Goal: Information Seeking & Learning: Learn about a topic

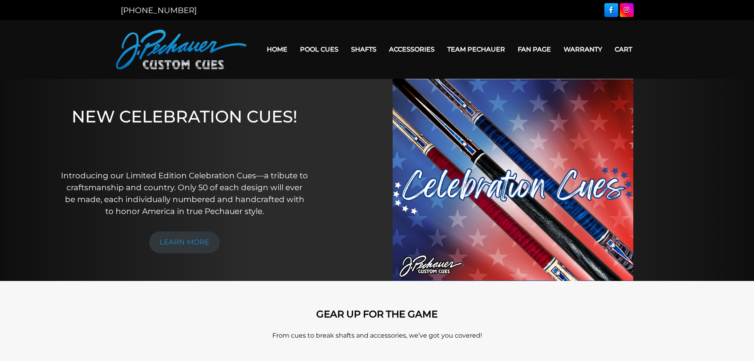
click at [477, 54] on link "Team Pechauer" at bounding box center [476, 49] width 70 height 20
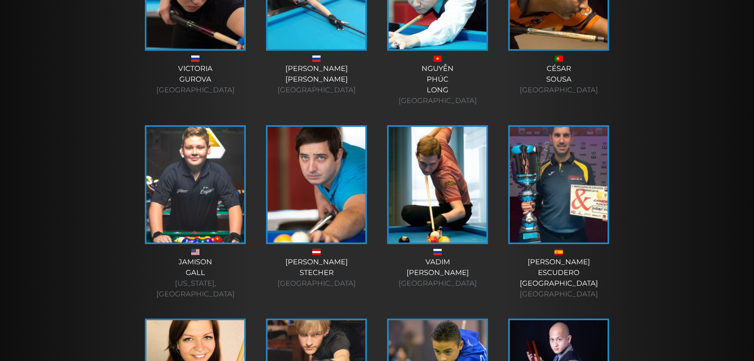
scroll to position [1851, 0]
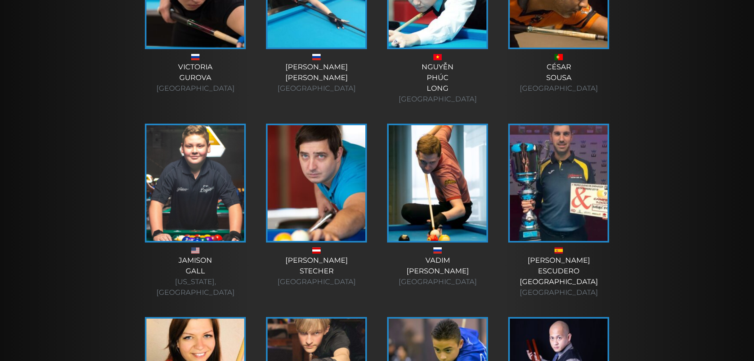
click at [314, 255] on div "Marcel Stecher Austria" at bounding box center [316, 271] width 105 height 32
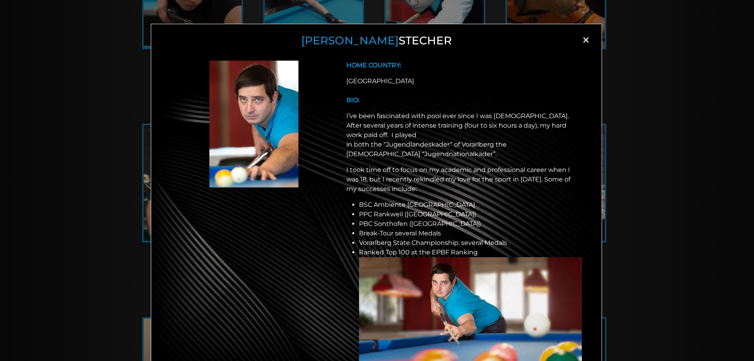
scroll to position [0, 0]
click at [583, 39] on span "×" at bounding box center [586, 40] width 12 height 12
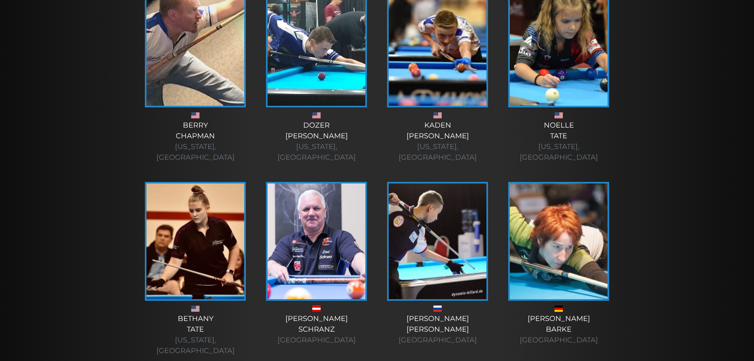
scroll to position [1403, 0]
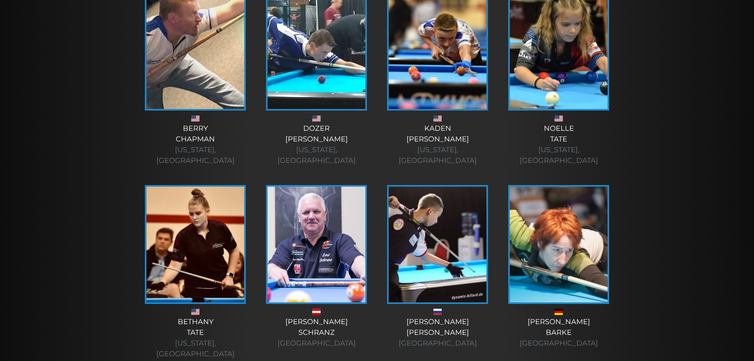
click at [299, 187] on img at bounding box center [317, 245] width 98 height 116
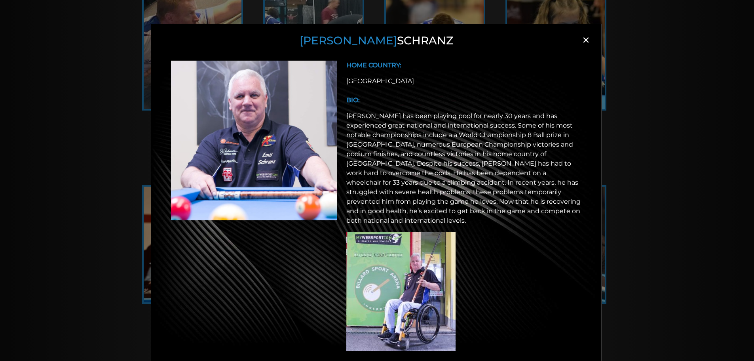
scroll to position [15, 0]
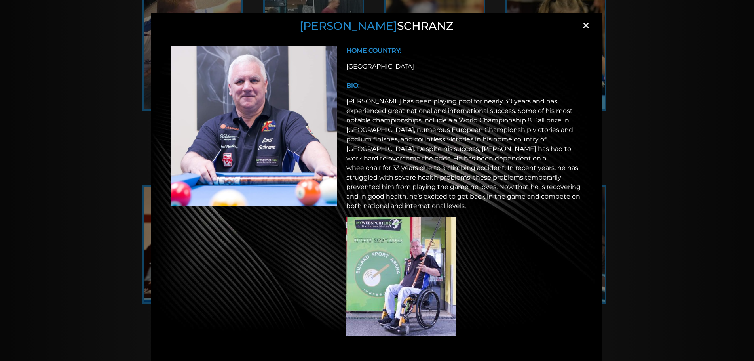
click at [636, 115] on div "Emil Schranz × HOME COUNTRY: Austria BIO:" at bounding box center [377, 193] width 754 height 361
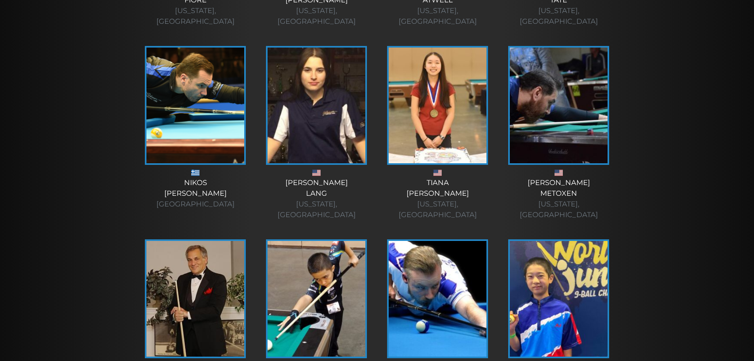
scroll to position [0, 0]
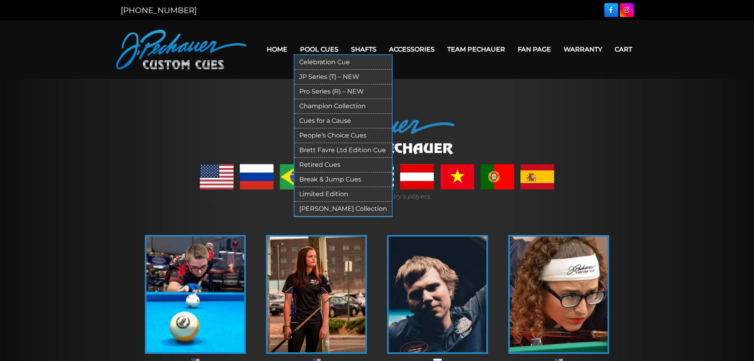
click at [334, 61] on link "Celebration Cue" at bounding box center [343, 62] width 97 height 15
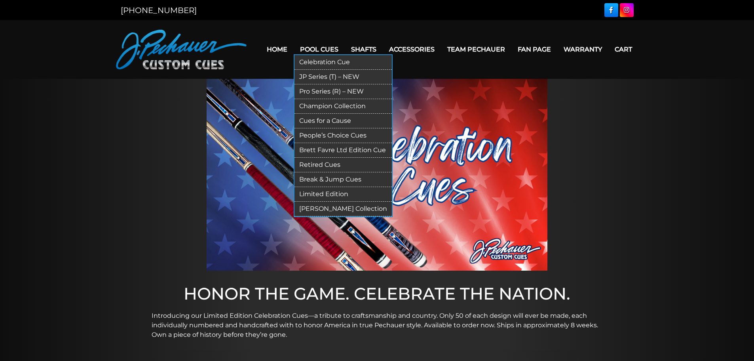
click at [329, 77] on link "JP Series (T) – NEW" at bounding box center [343, 77] width 97 height 15
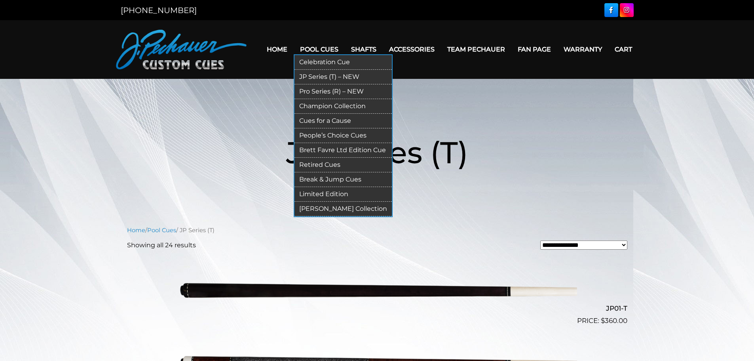
click at [328, 92] on link "Pro Series (R) – NEW" at bounding box center [343, 91] width 97 height 15
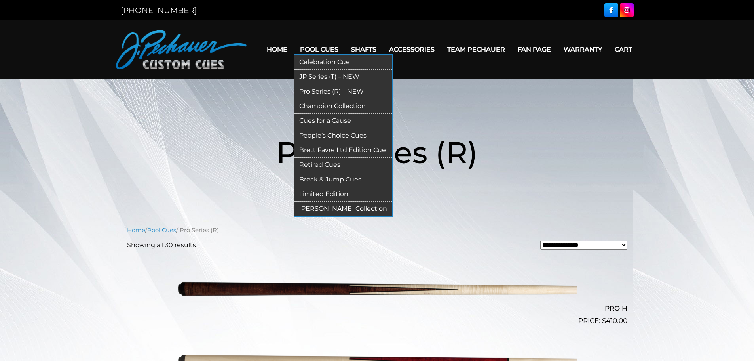
click at [362, 104] on link "Champion Collection" at bounding box center [343, 106] width 97 height 15
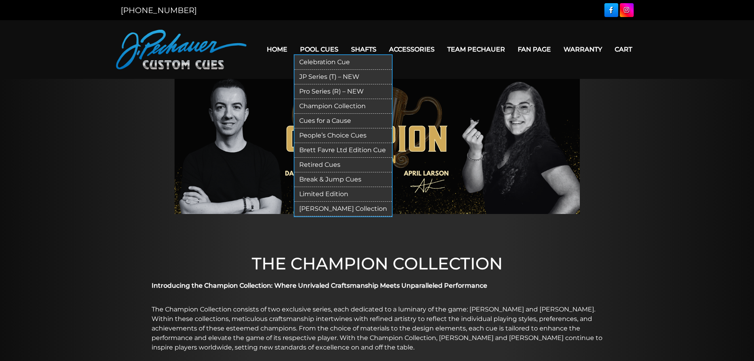
click at [343, 122] on link "Cues for a Cause" at bounding box center [343, 121] width 97 height 15
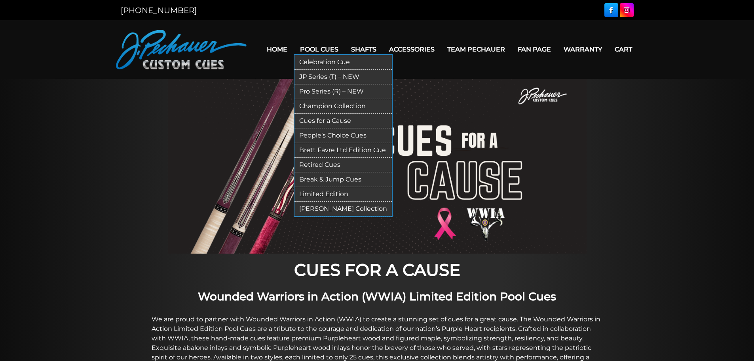
click at [357, 134] on link "People’s Choice Cues" at bounding box center [343, 135] width 97 height 15
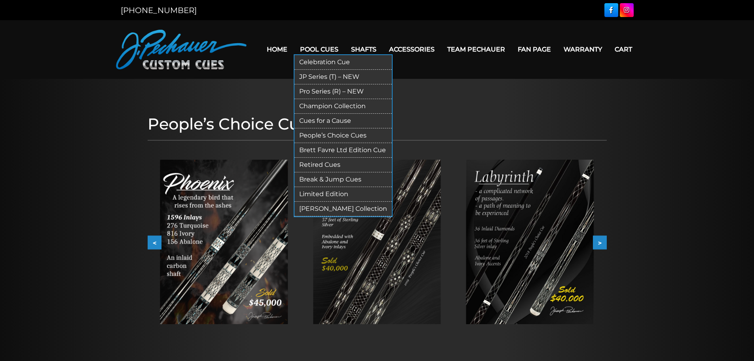
click at [352, 154] on link "Brett Favre Ltd Edition Cue" at bounding box center [343, 150] width 97 height 15
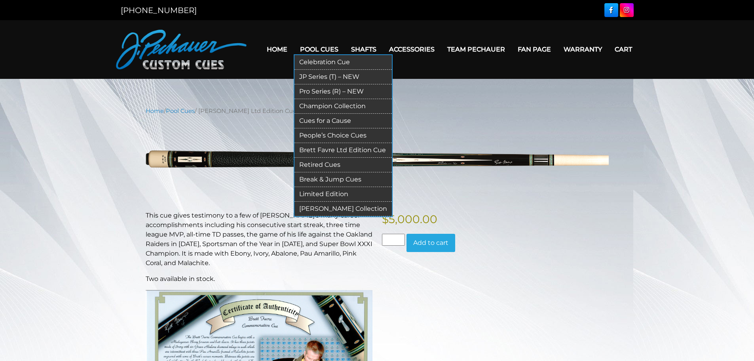
click at [350, 195] on link "Limited Edition" at bounding box center [343, 194] width 97 height 15
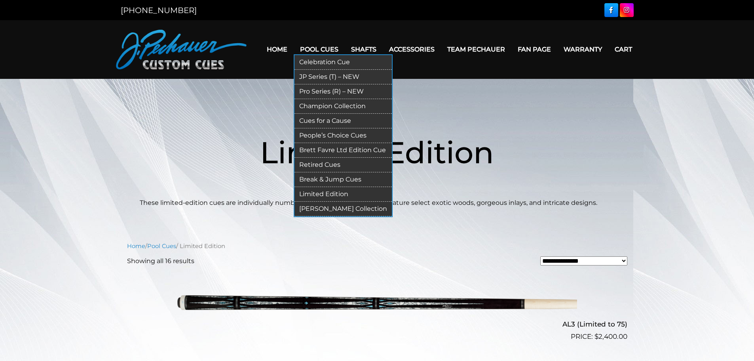
click at [329, 208] on link "[PERSON_NAME] Collection" at bounding box center [343, 209] width 97 height 15
